Goal: Task Accomplishment & Management: Complete application form

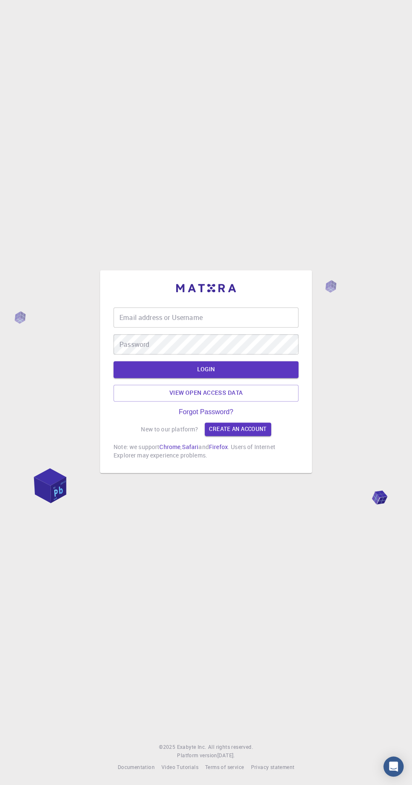
click at [237, 328] on input "Email address or Username" at bounding box center [206, 317] width 185 height 20
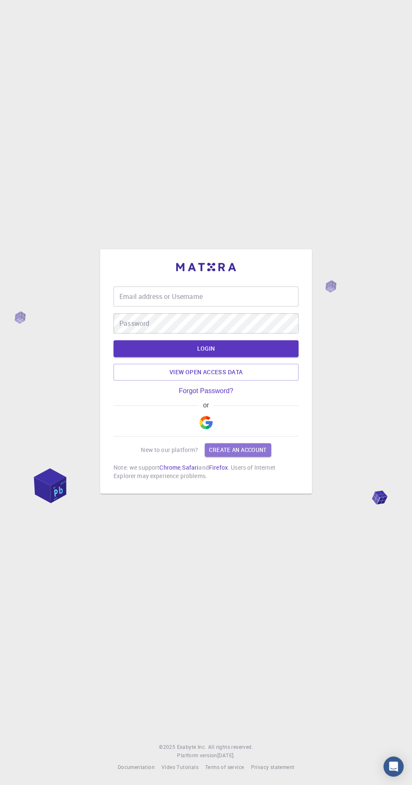
click at [247, 457] on link "Create an account" at bounding box center [238, 449] width 66 height 13
click at [210, 429] on img "button" at bounding box center [205, 422] width 13 height 13
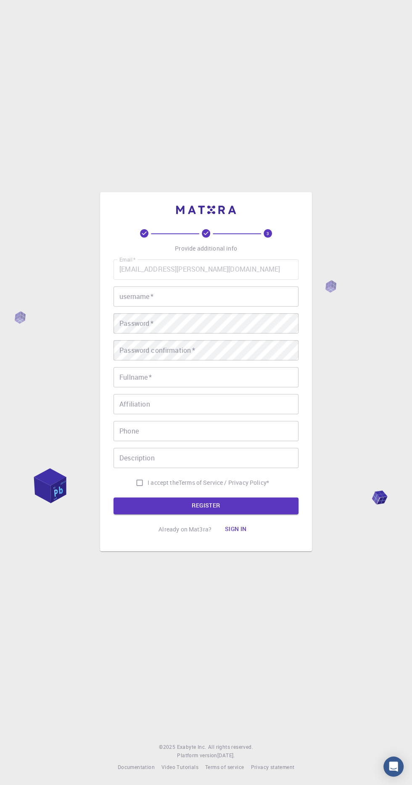
click at [229, 307] on input "username   *" at bounding box center [206, 296] width 185 height 20
type input "Hayls1994"
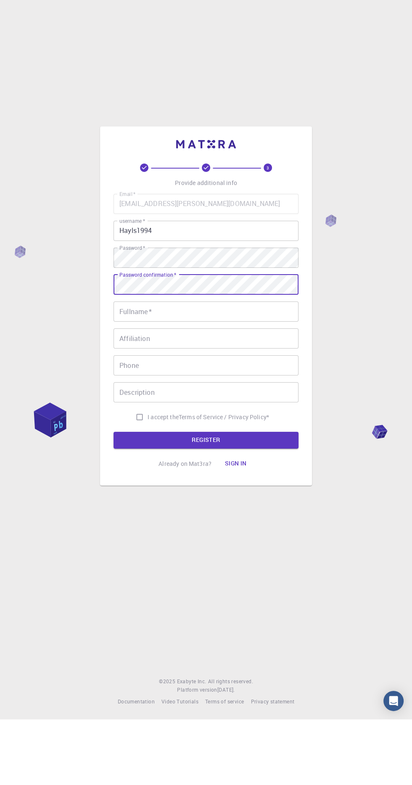
click at [241, 387] on input "Fullname   *" at bounding box center [206, 377] width 185 height 20
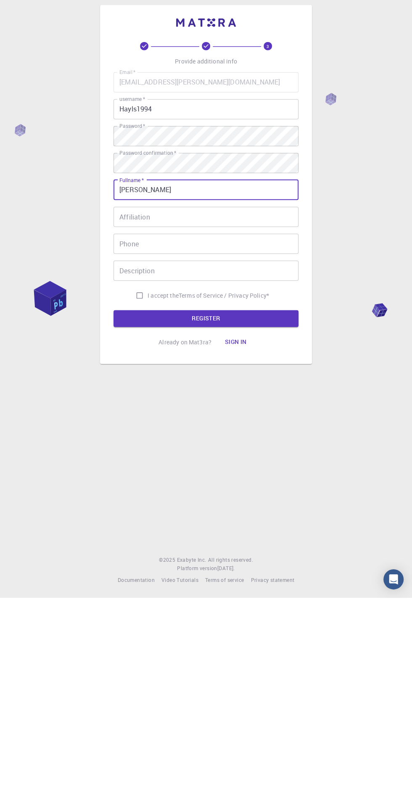
type input "[PERSON_NAME]"
click at [123, 441] on div "Phone Phone" at bounding box center [206, 431] width 185 height 20
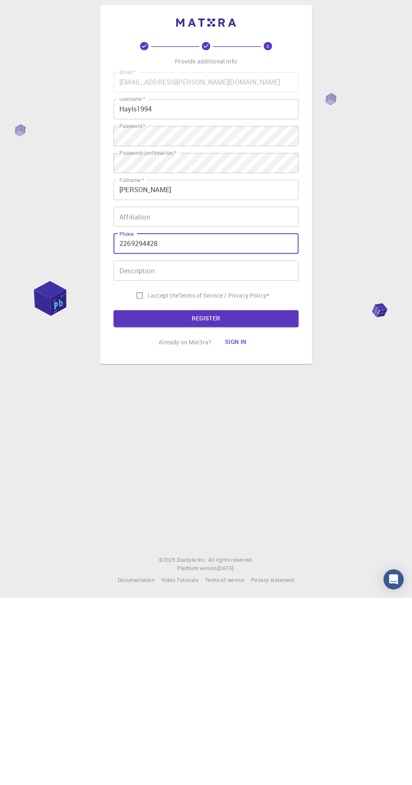
type input "2269294428"
click at [132, 491] on input "I accept the Terms of Service / Privacy Policy *" at bounding box center [140, 483] width 16 height 16
checkbox input "true"
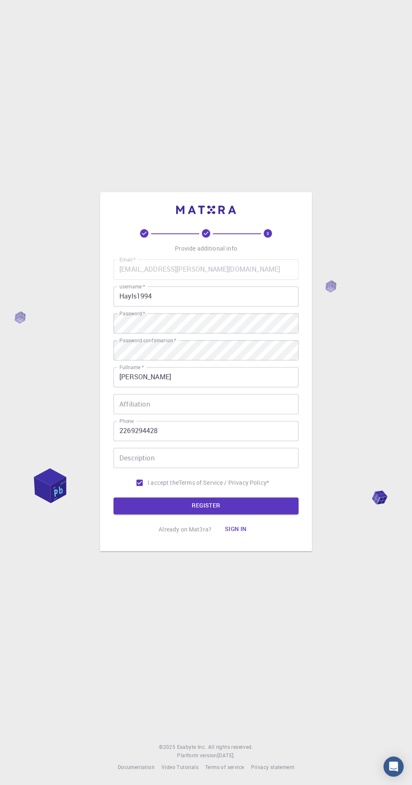
click at [245, 514] on button "REGISTER" at bounding box center [206, 506] width 185 height 17
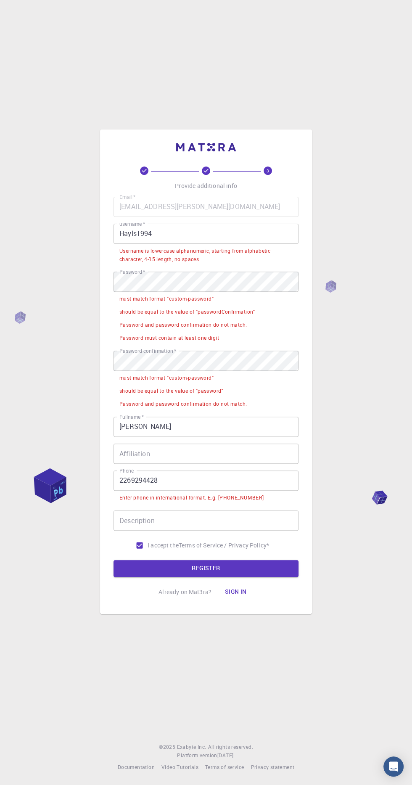
click at [129, 276] on label "Password   *" at bounding box center [132, 271] width 26 height 7
click at [130, 276] on label "Password   *" at bounding box center [132, 271] width 26 height 7
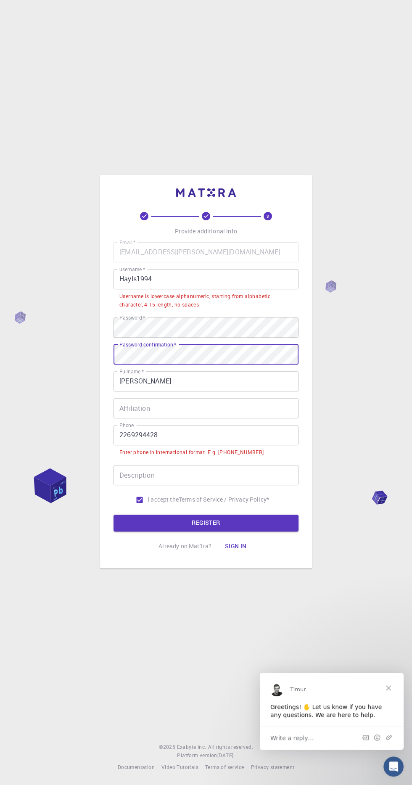
click at [223, 532] on button "REGISTER" at bounding box center [206, 523] width 185 height 17
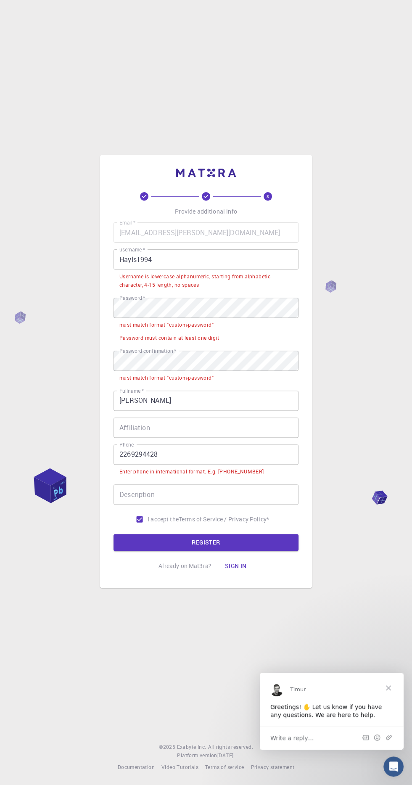
click at [127, 448] on label "Phone" at bounding box center [126, 444] width 14 height 7
click at [127, 465] on input "2269294428" at bounding box center [206, 455] width 185 height 20
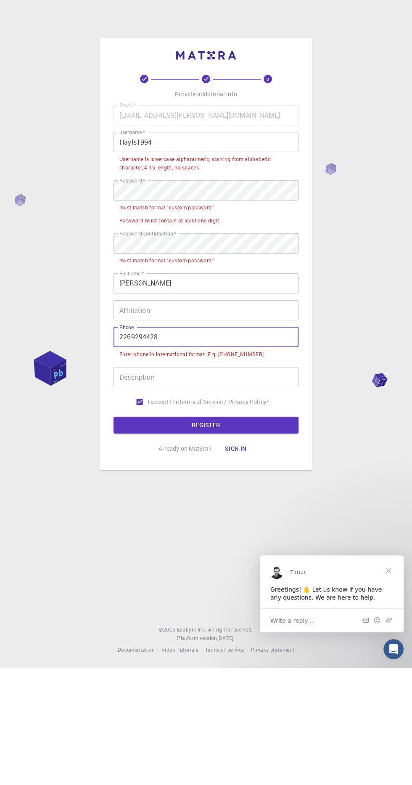
click at [127, 448] on label "Phone" at bounding box center [126, 444] width 14 height 7
click at [127, 465] on input "2269294428" at bounding box center [206, 455] width 185 height 20
click at [127, 448] on label "Phone" at bounding box center [126, 444] width 14 height 7
click at [127, 465] on input "2269294428" at bounding box center [206, 455] width 185 height 20
click at [126, 448] on label "Phone" at bounding box center [126, 444] width 14 height 7
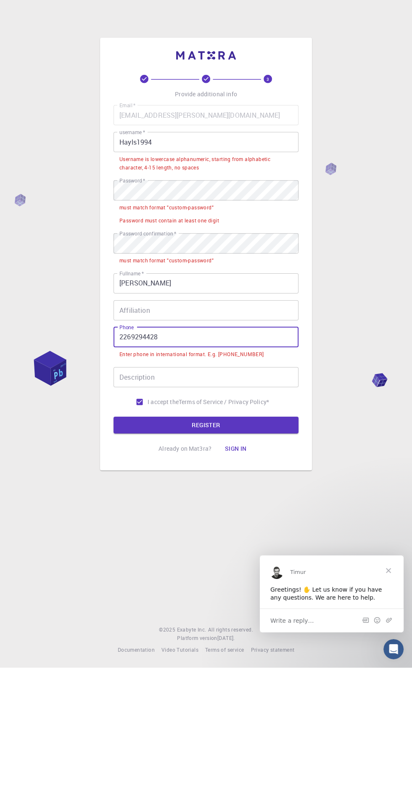
click at [126, 465] on input "2269294428" at bounding box center [206, 455] width 185 height 20
click at [132, 465] on input "2269294428" at bounding box center [206, 455] width 185 height 20
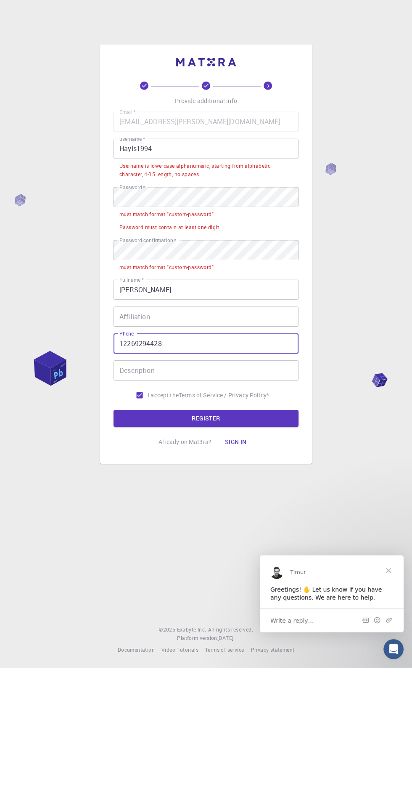
scroll to position [6, 0]
type input "12269294428"
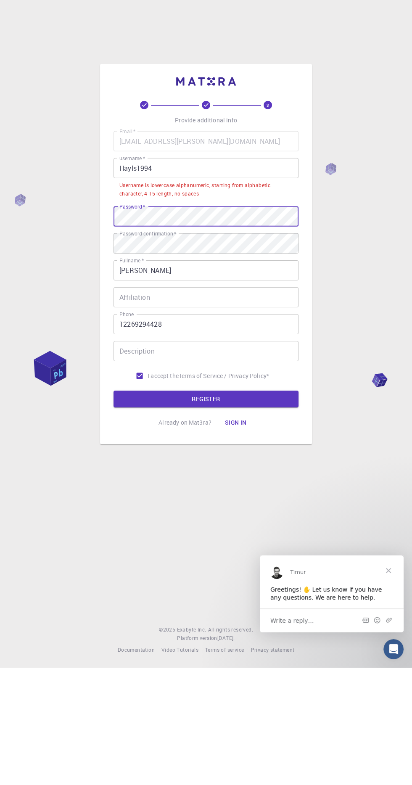
scroll to position [26, 0]
click at [230, 284] on input "Hayls1994" at bounding box center [206, 286] width 185 height 20
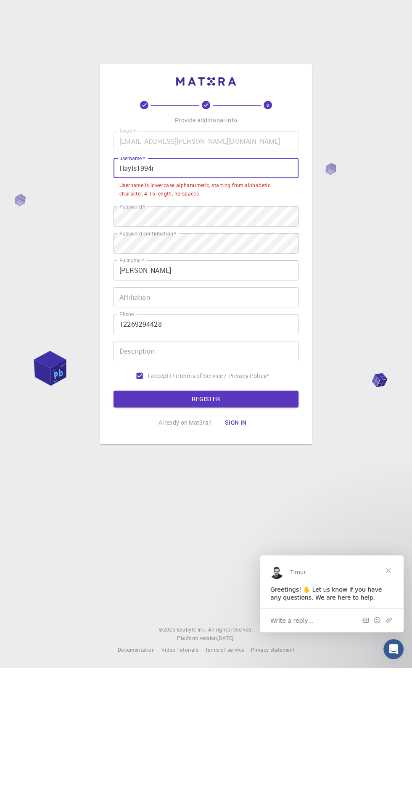
scroll to position [37, 0]
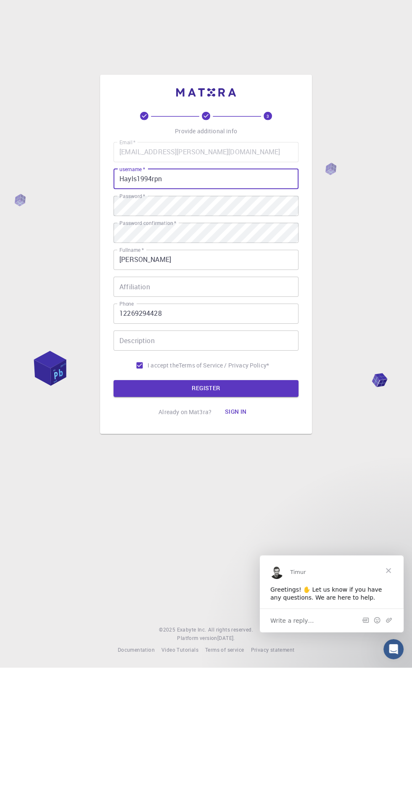
type input "Hayls1994rpn"
click at [281, 498] on button "REGISTER" at bounding box center [206, 506] width 185 height 17
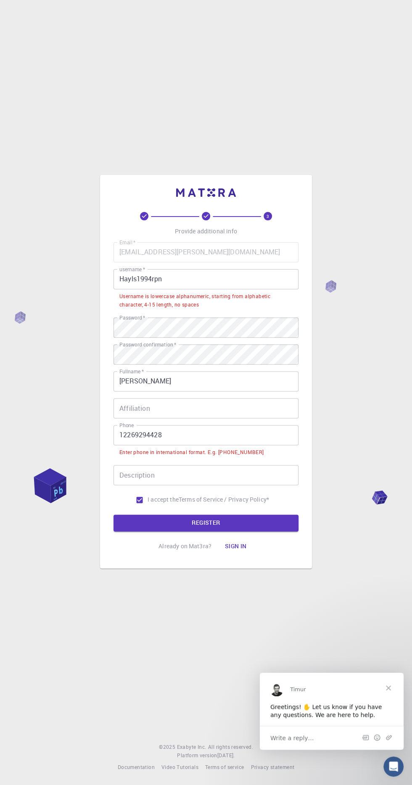
click at [176, 289] on input "Hayls1994rpn" at bounding box center [206, 279] width 185 height 20
